Goal: Transaction & Acquisition: Book appointment/travel/reservation

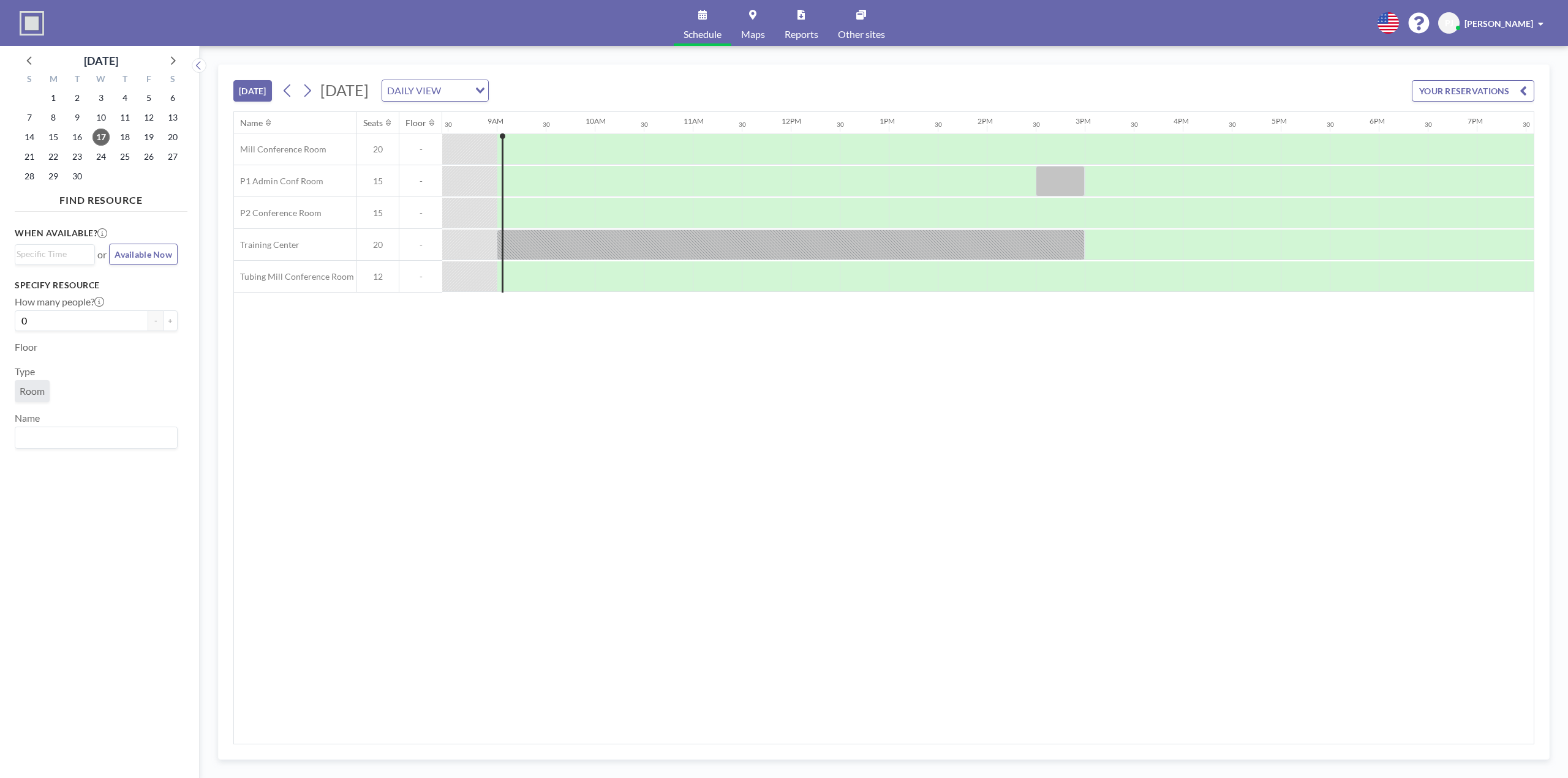
scroll to position [0, 833]
click at [313, 93] on icon at bounding box center [307, 91] width 12 height 19
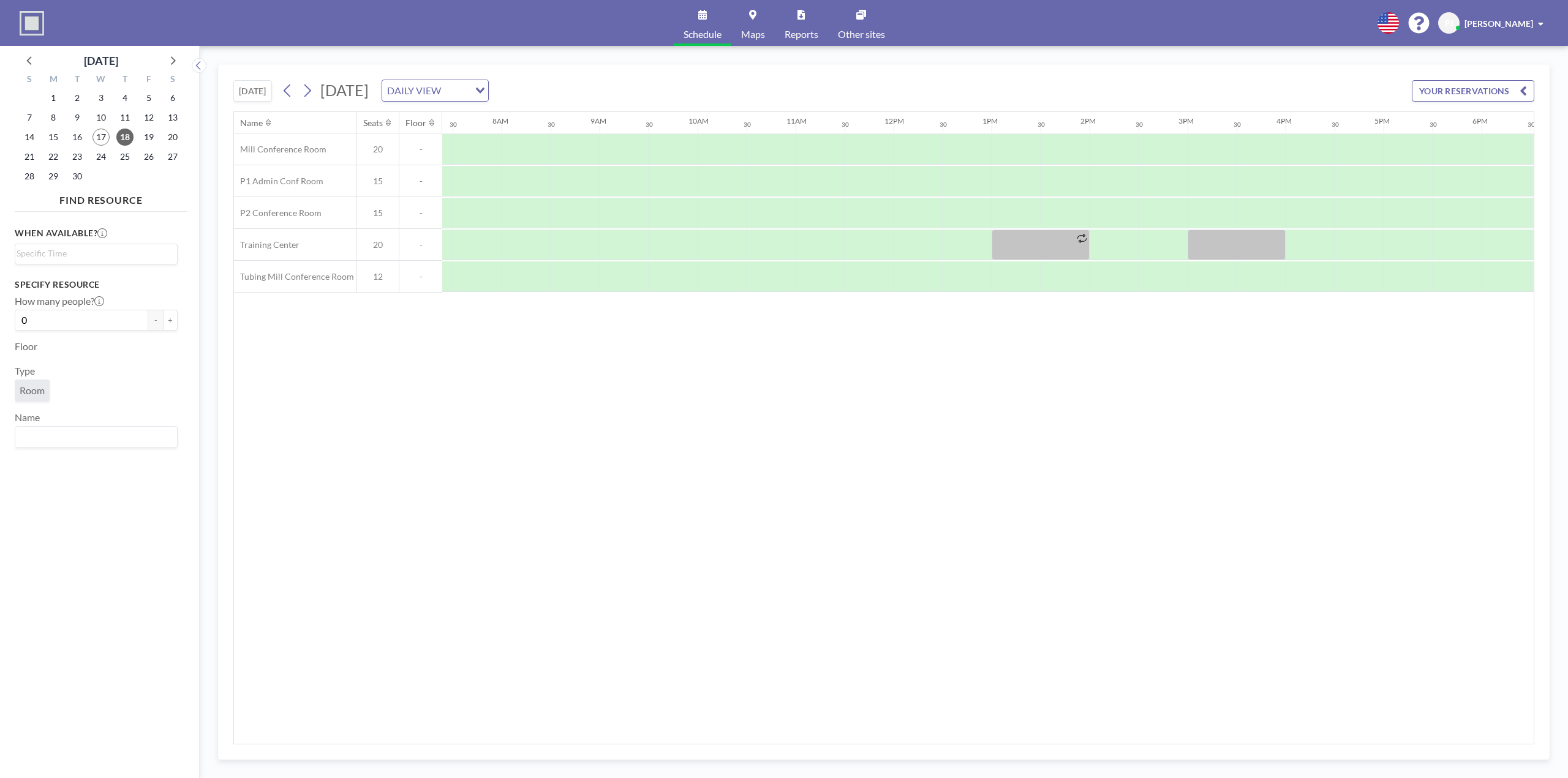
scroll to position [0, 735]
click at [1088, 139] on div at bounding box center [1104, 149] width 49 height 31
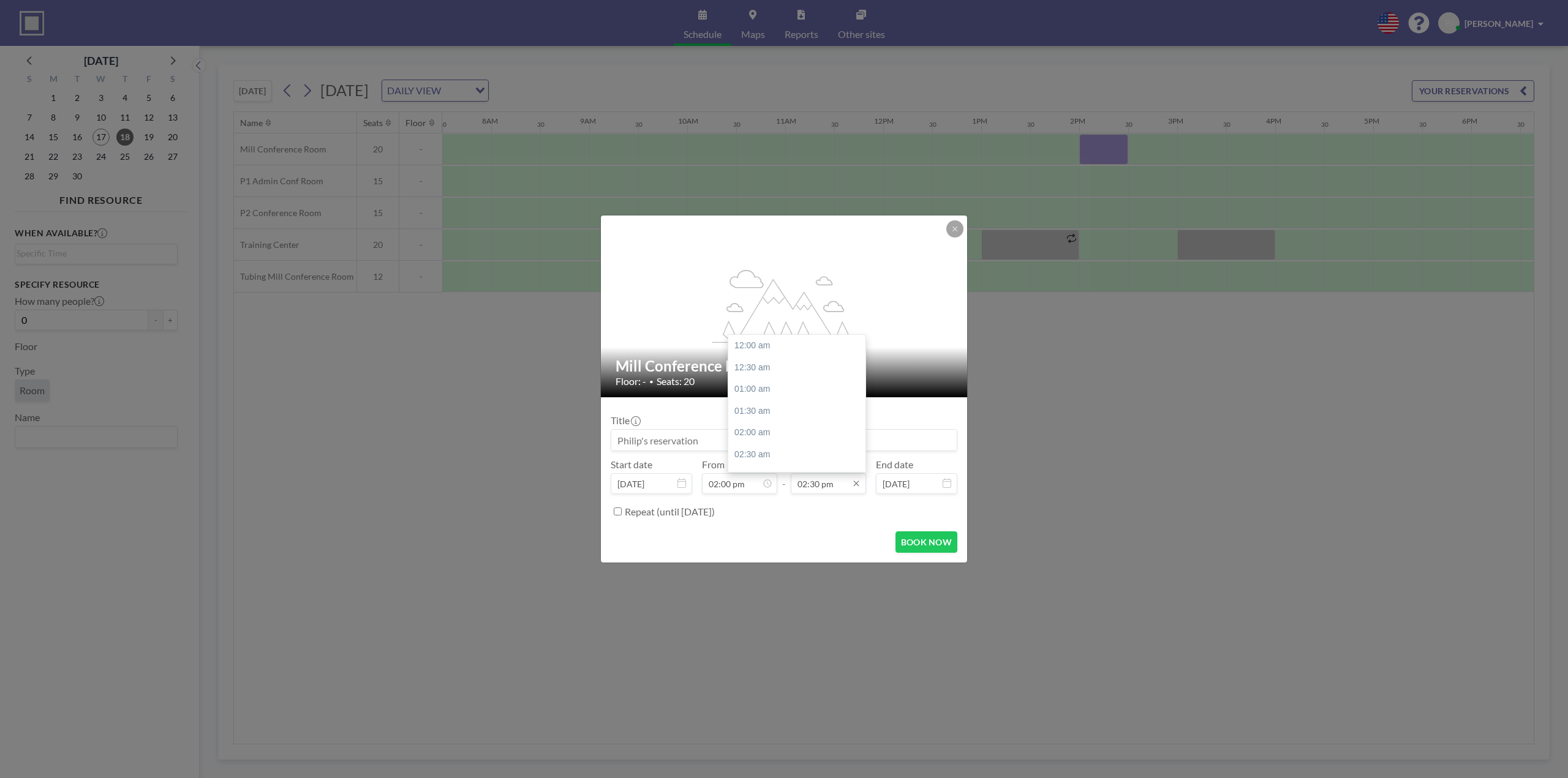
scroll to position [632, 0]
click at [788, 363] on div "03:00 pm" at bounding box center [800, 368] width 143 height 22
type input "03:00 pm"
drag, startPoint x: 714, startPoint y: 445, endPoint x: 583, endPoint y: 432, distance: 131.6
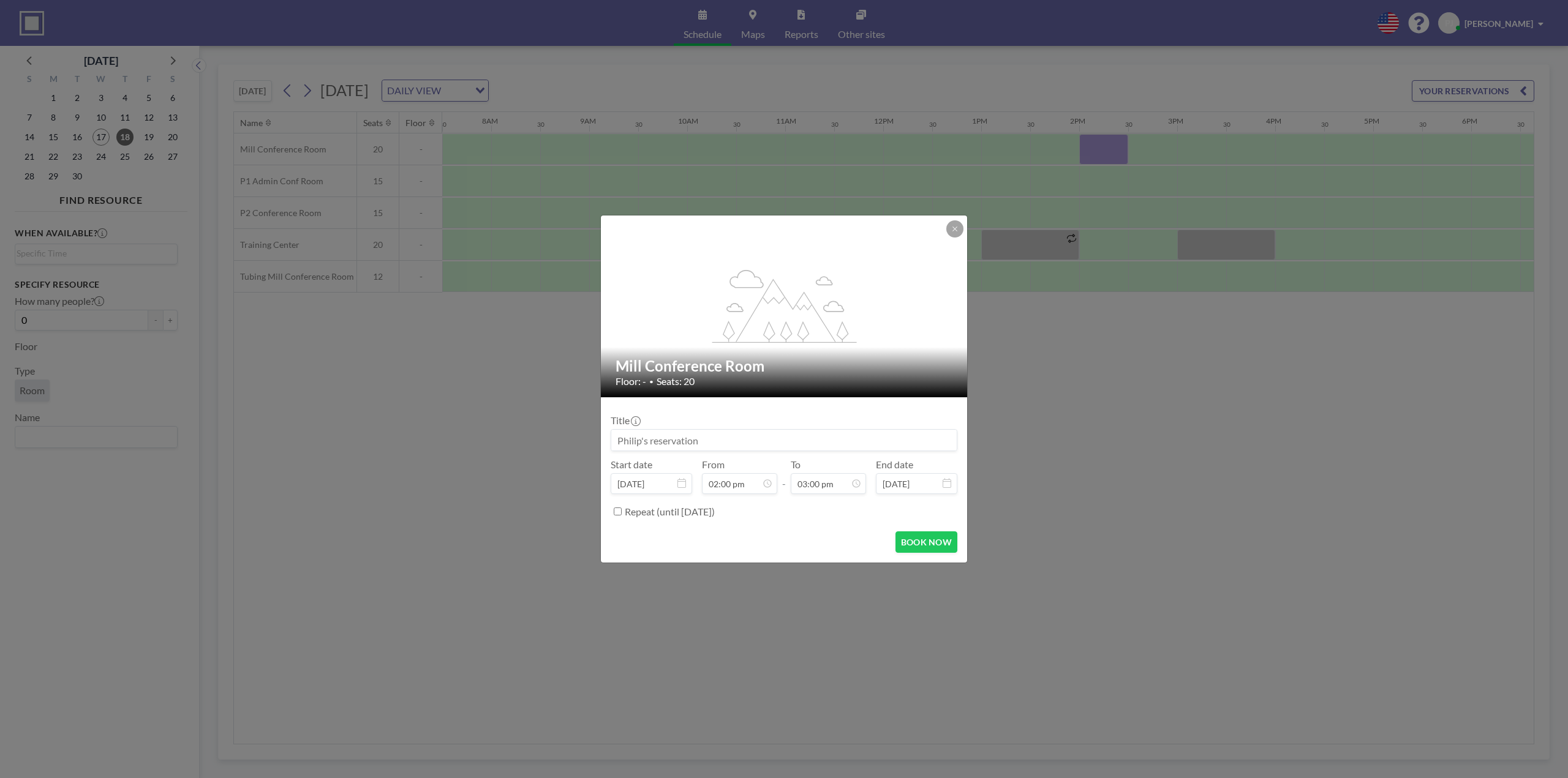
click at [583, 432] on div "flex-grow: 1.2; Mill Conference Room Floor: - • Seats: 20 Title Start date [DAT…" at bounding box center [784, 389] width 1568 height 778
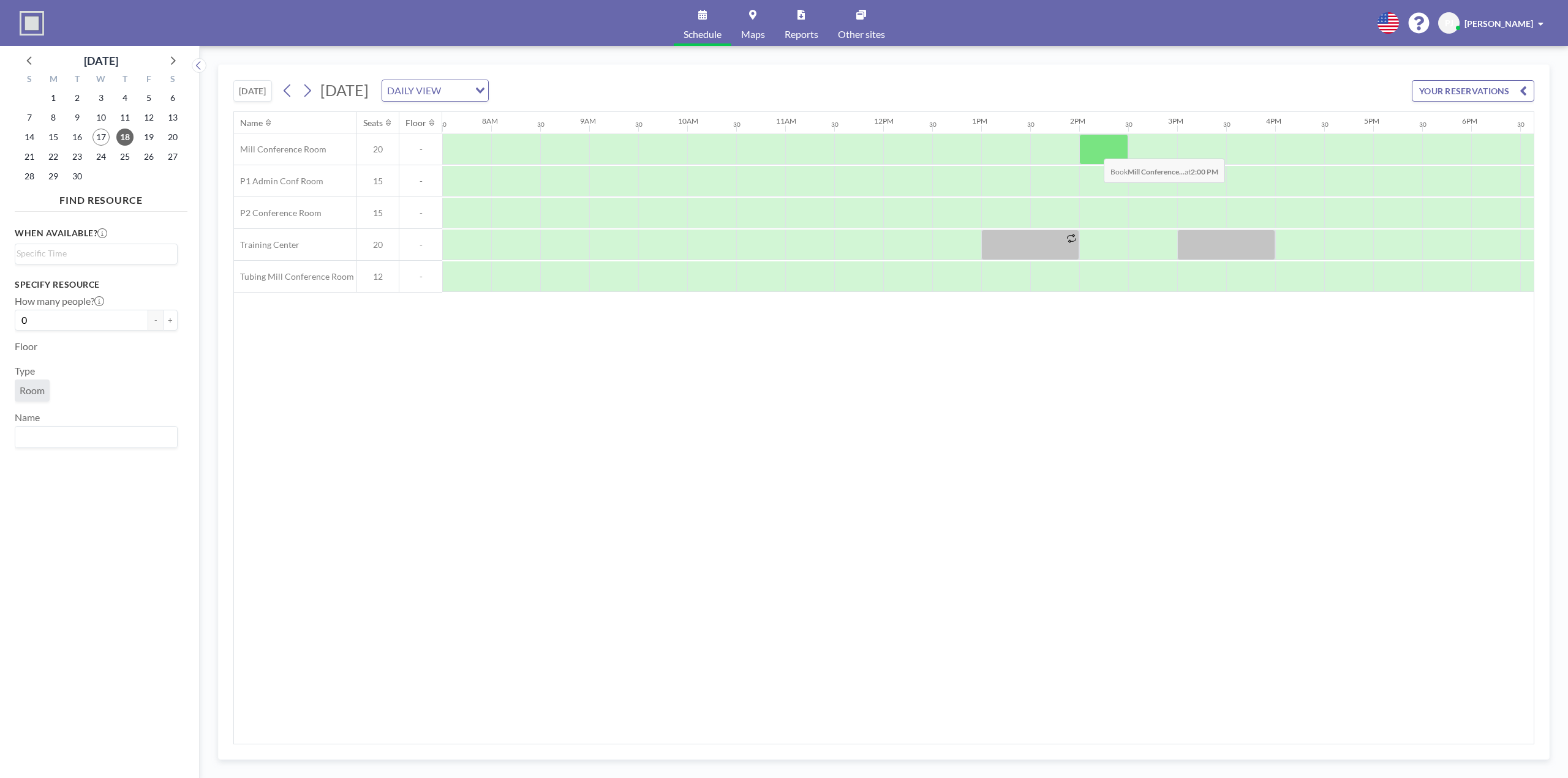
click at [1094, 149] on div at bounding box center [1104, 149] width 49 height 31
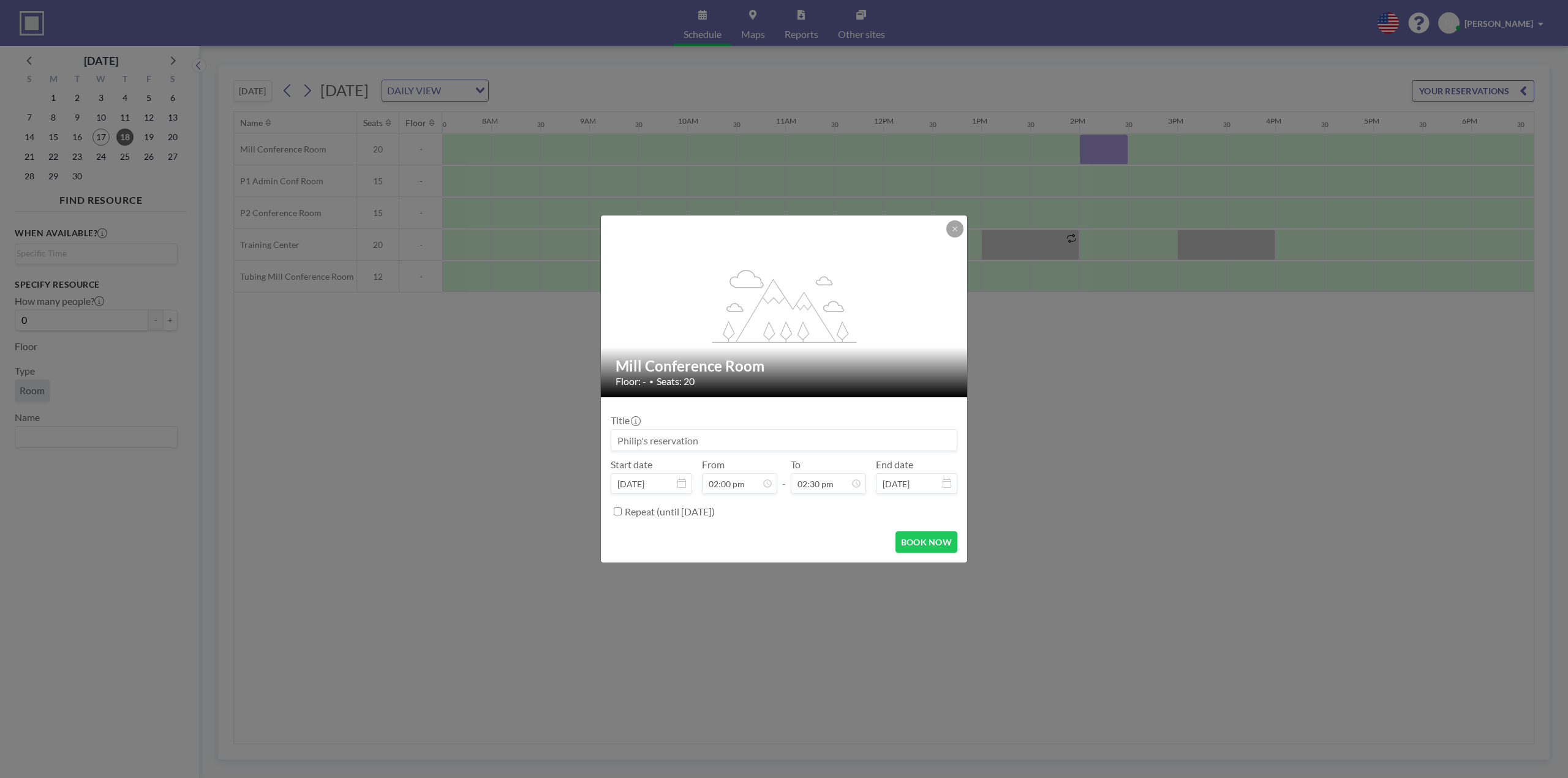
click at [692, 438] on input at bounding box center [784, 440] width 346 height 20
type input "QR code Meeting"
click at [818, 489] on input "02:30 pm" at bounding box center [828, 483] width 75 height 20
click at [758, 374] on div "03:00 pm" at bounding box center [800, 368] width 143 height 22
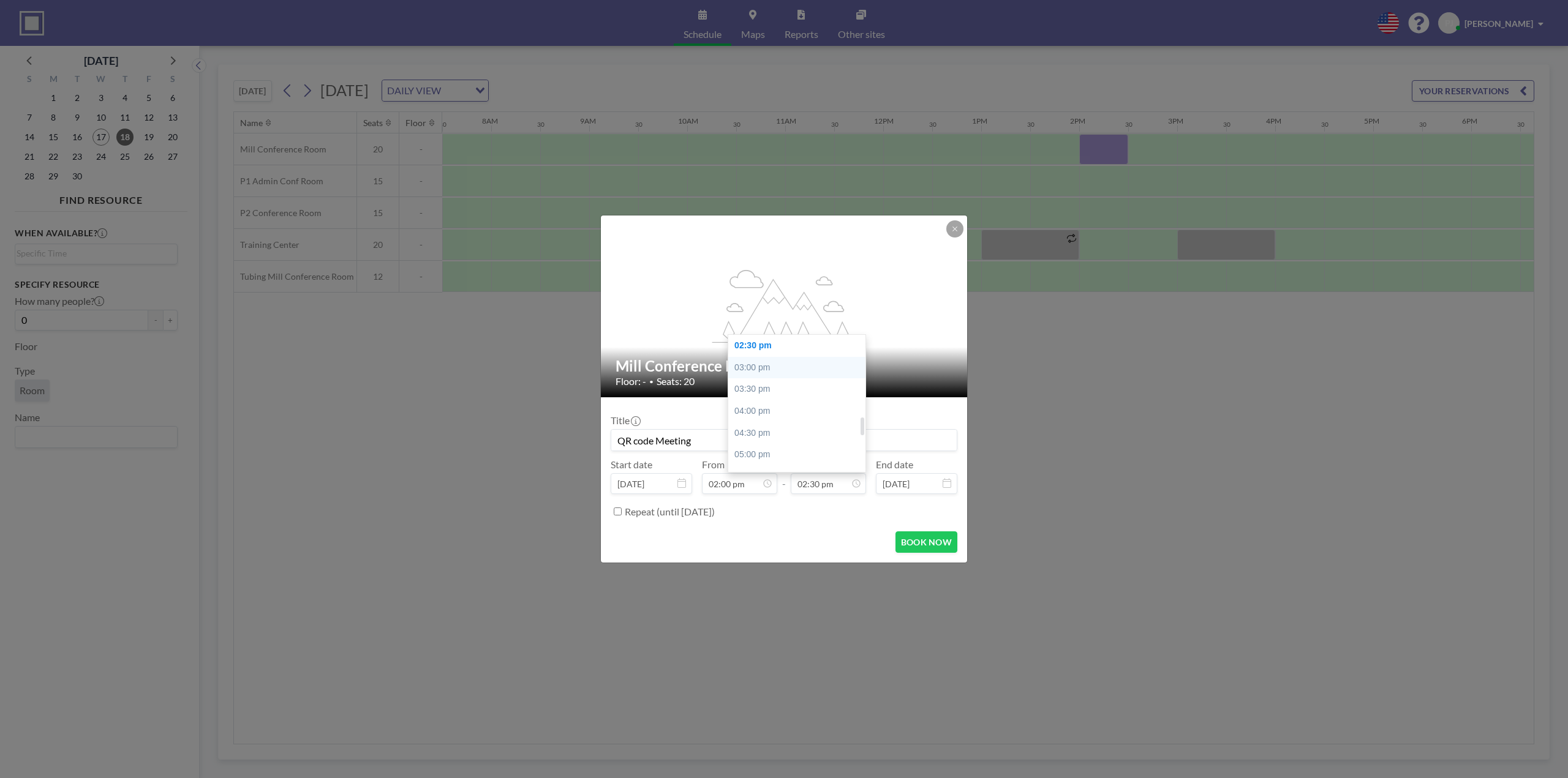
type input "03:00 pm"
click at [910, 541] on button "BOOK NOW" at bounding box center [926, 541] width 62 height 21
